Goal: Task Accomplishment & Management: Use online tool/utility

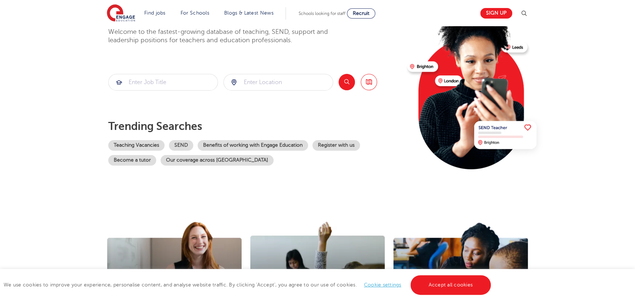
scroll to position [41, 0]
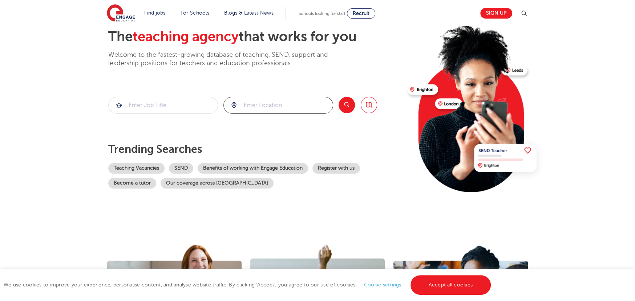
click at [250, 108] on input "search" at bounding box center [278, 105] width 109 height 16
click at [247, 116] on div "Bradford" at bounding box center [278, 126] width 110 height 20
click at [245, 123] on li "Bradford" at bounding box center [278, 126] width 104 height 15
type input "Bradford"
click at [165, 102] on input "search" at bounding box center [163, 105] width 109 height 16
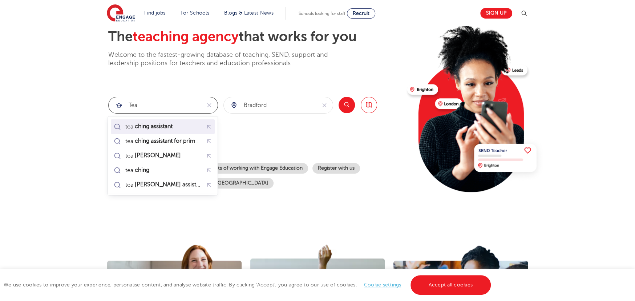
click at [171, 124] on mark "ching assistant" at bounding box center [153, 126] width 40 height 9
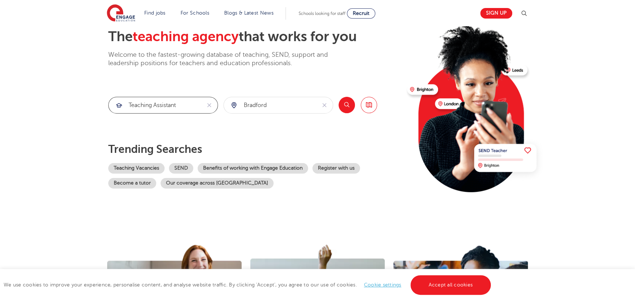
type input "teaching assistant"
click at [347, 101] on button "Search" at bounding box center [347, 105] width 16 height 16
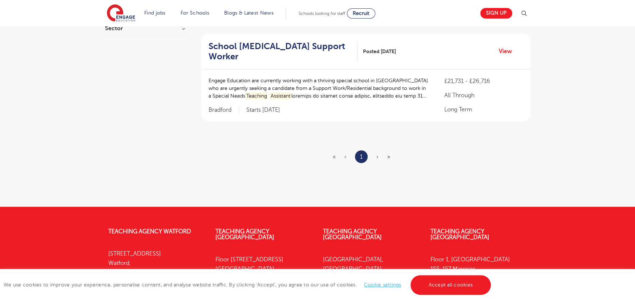
scroll to position [165, 0]
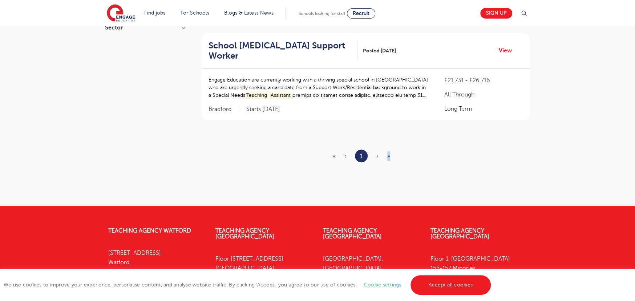
drag, startPoint x: 379, startPoint y: 145, endPoint x: 399, endPoint y: 173, distance: 34.8
click at [399, 173] on section "NEWEST OLDEST Save job alert 2 RESULTS SEN Teaching Assistant Posted 06/10/25 V…" at bounding box center [365, 56] width 329 height 270
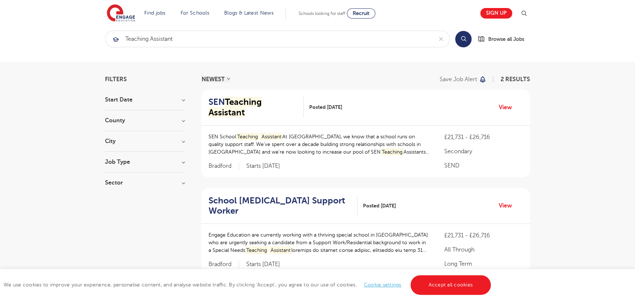
scroll to position [0, 0]
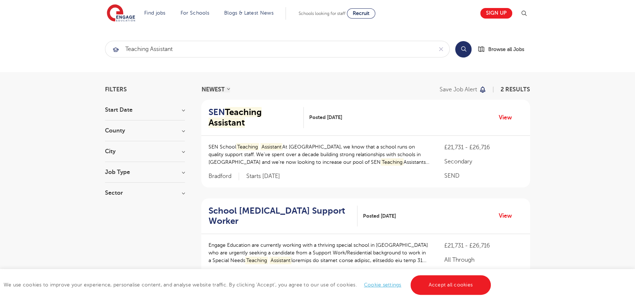
click at [166, 110] on h3 "Start Date" at bounding box center [145, 110] width 80 height 6
click at [152, 167] on h3 "County" at bounding box center [145, 170] width 80 height 6
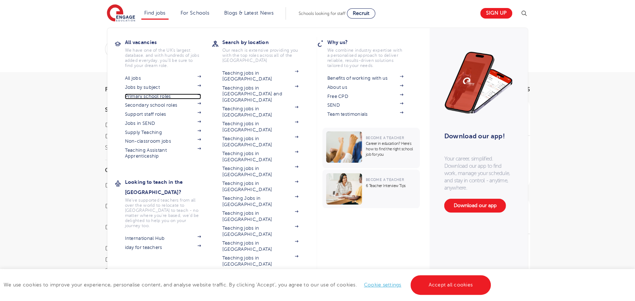
click at [149, 98] on link "Primary school roles" at bounding box center [163, 96] width 76 height 6
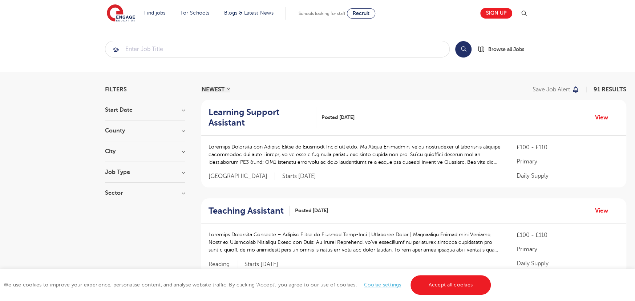
scroll to position [12, 0]
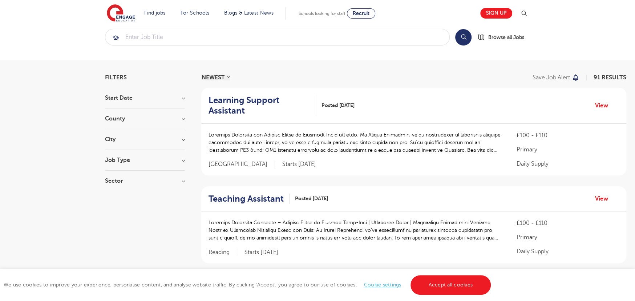
click at [109, 116] on h3 "County" at bounding box center [145, 119] width 80 height 6
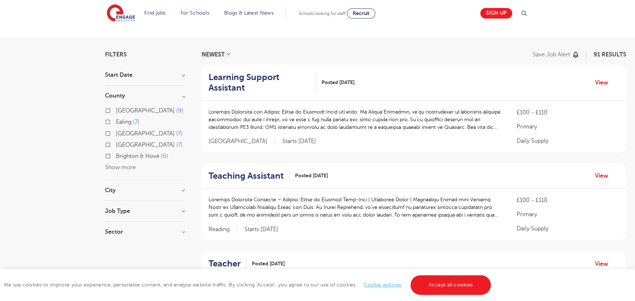
scroll to position [34, 0]
click at [124, 168] on button "Show more" at bounding box center [120, 168] width 31 height 7
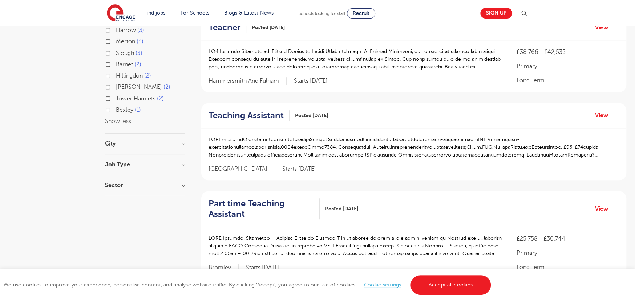
scroll to position [0, 0]
